Goal: Navigation & Orientation: Find specific page/section

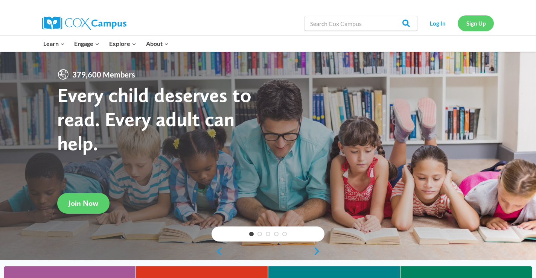
click at [474, 18] on link "Sign Up" at bounding box center [475, 22] width 36 height 15
click at [439, 25] on link "Log In" at bounding box center [437, 22] width 33 height 15
